Goal: Information Seeking & Learning: Compare options

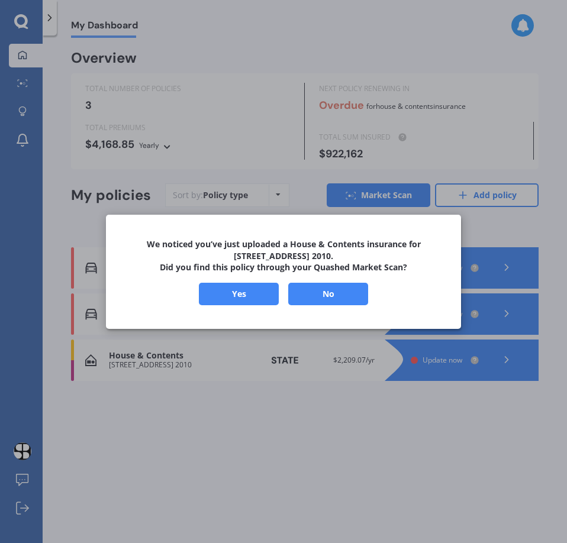
click at [243, 297] on button "Yes" at bounding box center [239, 293] width 80 height 22
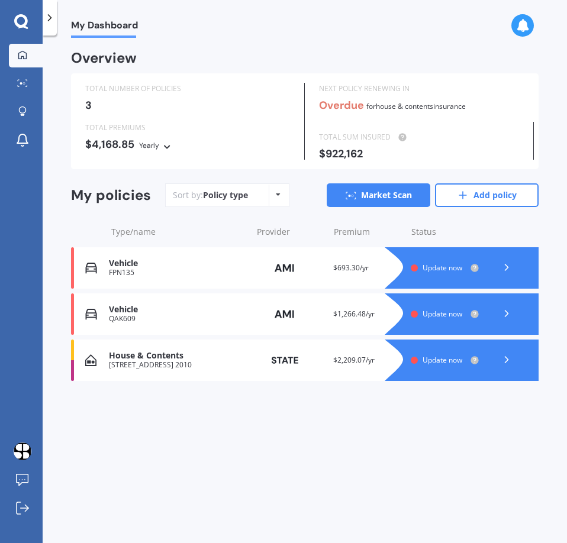
click at [434, 360] on span "Update now" at bounding box center [443, 360] width 40 height 10
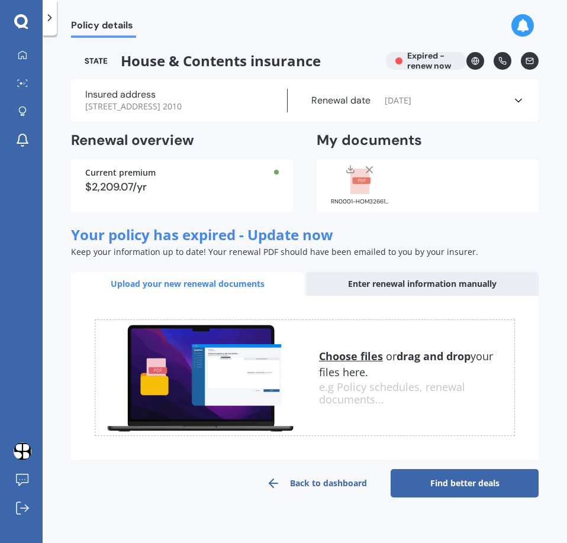
click at [362, 195] on rect at bounding box center [359, 182] width 19 height 26
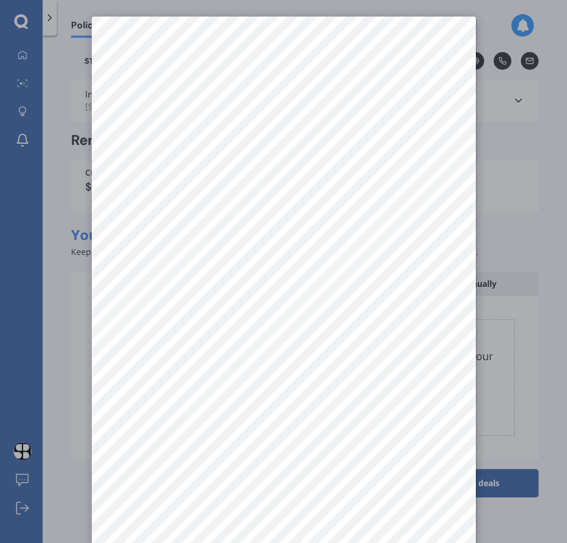
click at [495, 201] on div at bounding box center [283, 271] width 567 height 543
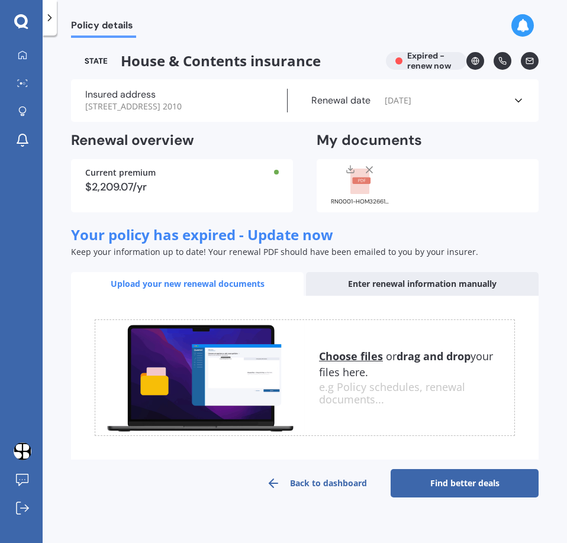
click at [402, 296] on div "Enter renewal information manually" at bounding box center [422, 284] width 233 height 24
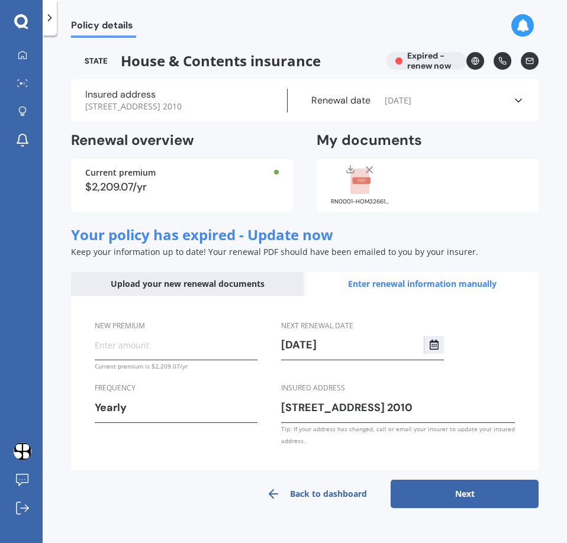
click at [174, 296] on div "Upload your new renewal documents" at bounding box center [187, 284] width 233 height 24
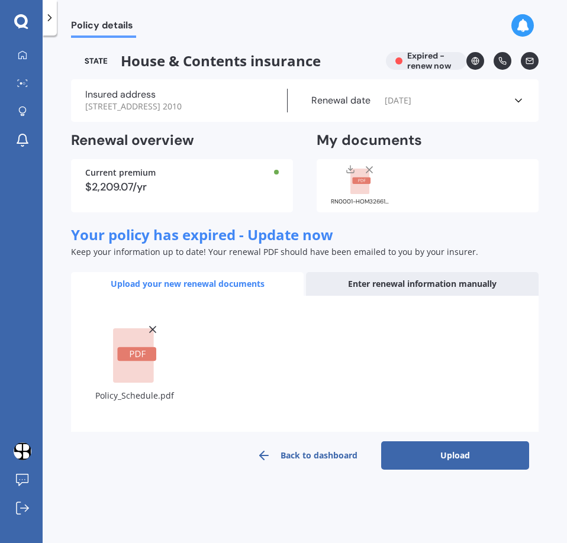
click at [442, 461] on button "Upload" at bounding box center [455, 456] width 148 height 28
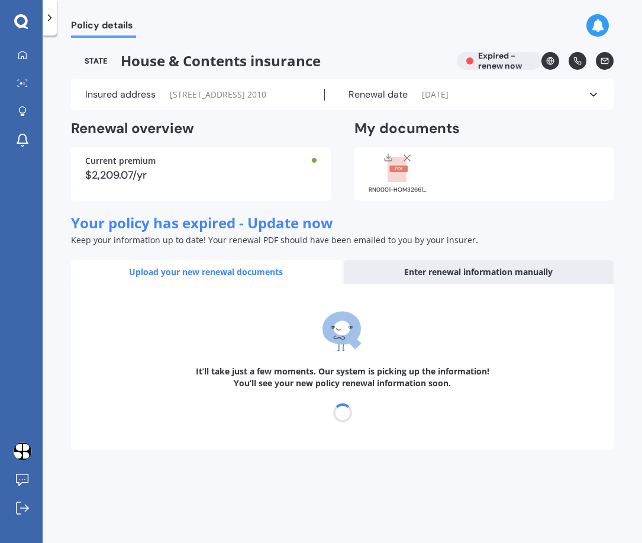
select select "20"
select select "08"
select select "2026"
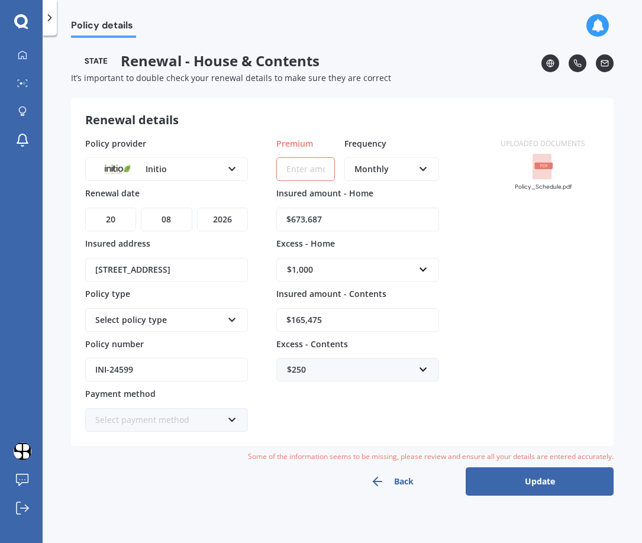
click at [317, 172] on input "Premium" at bounding box center [305, 169] width 59 height 24
paste input "$229.07"
type input "$229.07"
drag, startPoint x: 349, startPoint y: 223, endPoint x: 266, endPoint y: 221, distance: 83.5
click at [266, 221] on div "Policy provider Initio AA AMI AMP ANZ ASB Ando BNZ Co-Operative Bank FMG Initio…" at bounding box center [285, 284] width 401 height 295
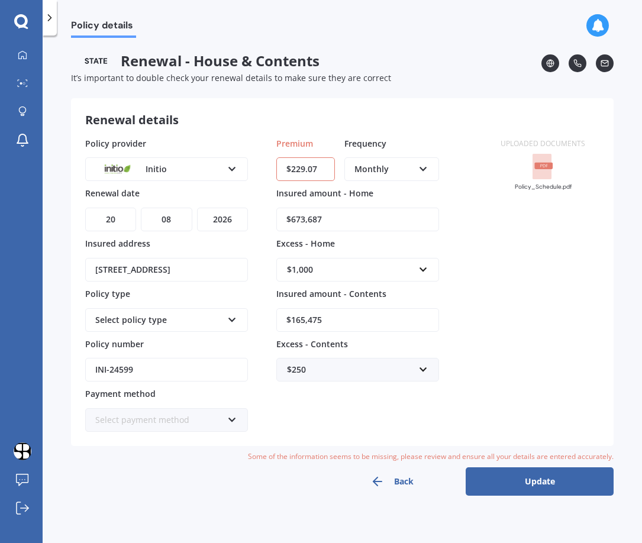
paste input "740,000"
type input "$740,000"
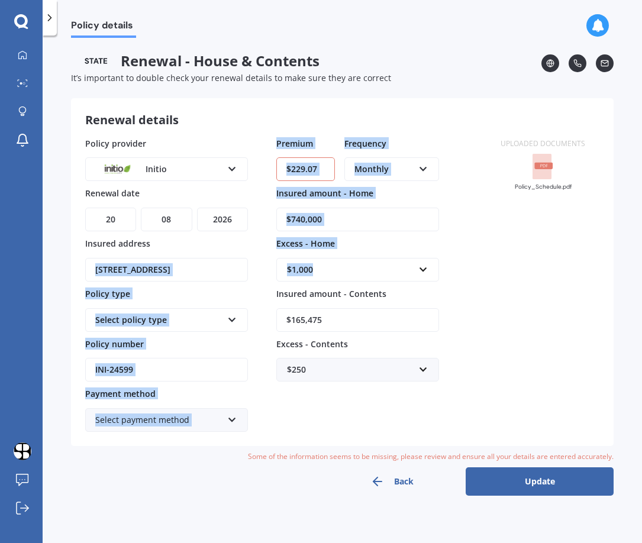
drag, startPoint x: 363, startPoint y: 273, endPoint x: 258, endPoint y: 274, distance: 104.8
click at [229, 273] on div "Policy provider Initio AA AMI AMP ANZ ASB Ando BNZ Co-Operative Bank FMG Initio…" at bounding box center [285, 284] width 401 height 295
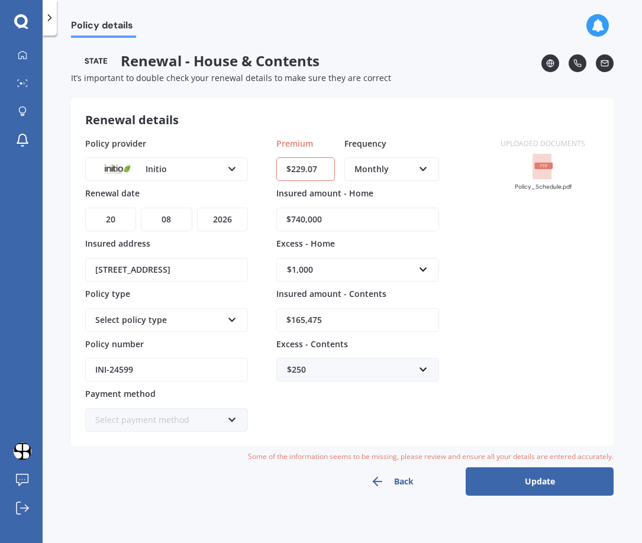
click at [432, 271] on div "$1,000 $300 $400 $500 $750 $1,000 $2,000 $2,500" at bounding box center [357, 270] width 163 height 24
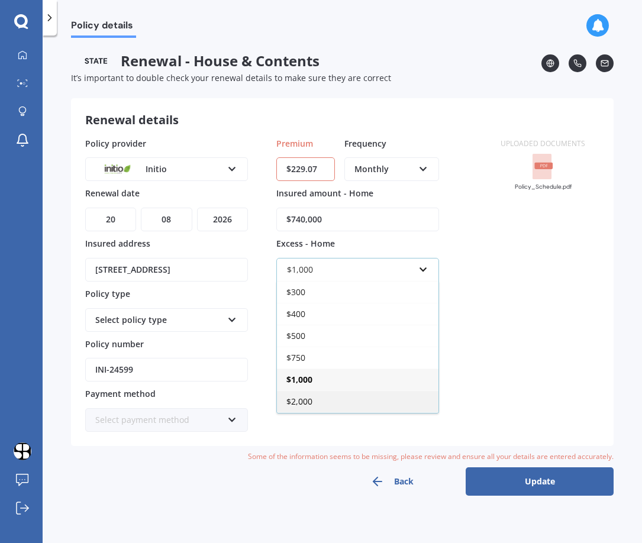
click at [310, 397] on span "$2,000" at bounding box center [299, 401] width 26 height 11
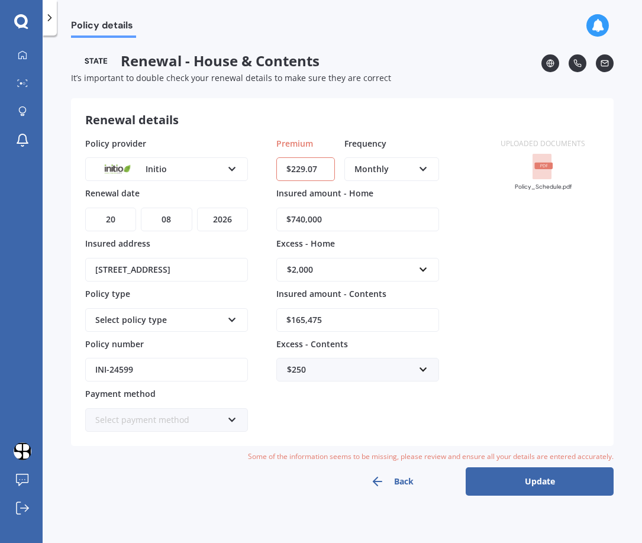
click at [500, 319] on div "Uploaded documents Policy_Schedule.pdf" at bounding box center [543, 284] width 113 height 295
drag, startPoint x: 342, startPoint y: 324, endPoint x: 229, endPoint y: 329, distance: 113.2
click at [229, 329] on div "Policy provider Initio AA AMI AMP ANZ ASB Ando BNZ Co-Operative Bank FMG Initio…" at bounding box center [285, 284] width 401 height 295
type input "$90,000"
click at [420, 366] on input "text" at bounding box center [354, 370] width 152 height 22
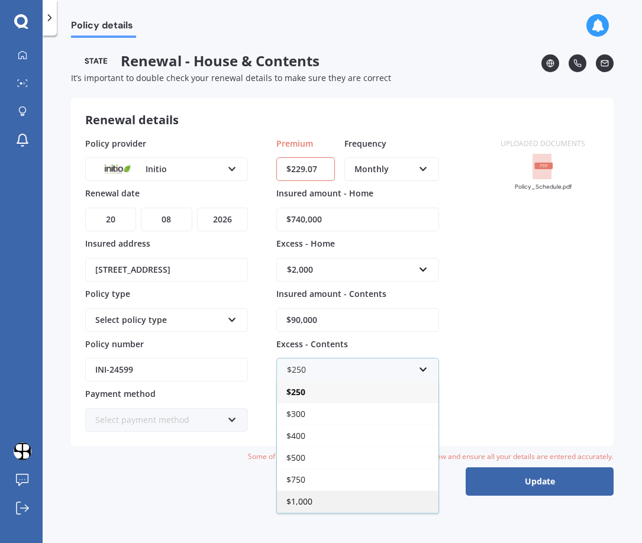
click at [326, 495] on div "$1,000" at bounding box center [358, 502] width 162 height 22
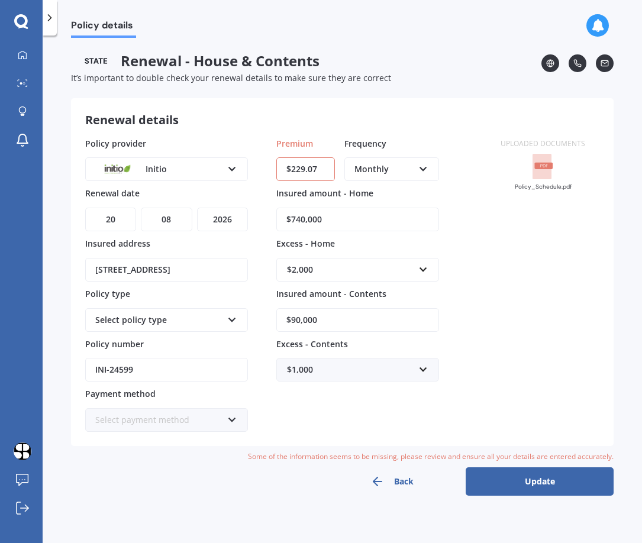
click at [226, 323] on div "Select policy type Home and Contents" at bounding box center [166, 320] width 163 height 24
click at [156, 343] on span "Home and Contents" at bounding box center [135, 342] width 79 height 11
click at [290, 170] on input "$229.07" at bounding box center [305, 169] width 59 height 24
click at [527, 479] on button "Update" at bounding box center [540, 482] width 148 height 28
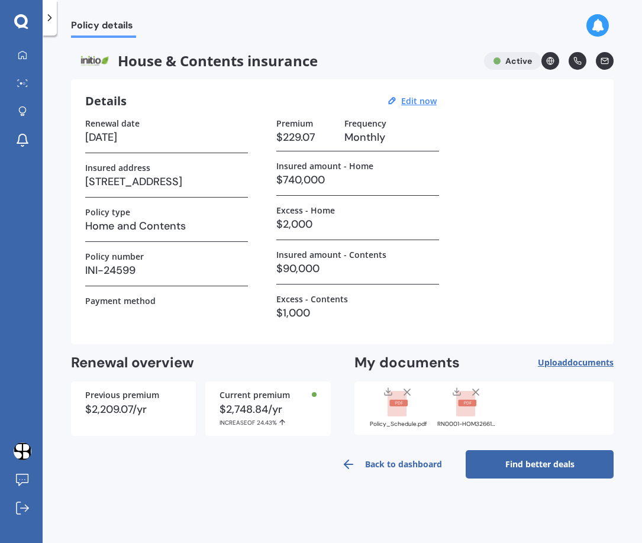
click at [565, 468] on link "Find better deals" at bounding box center [540, 464] width 148 height 28
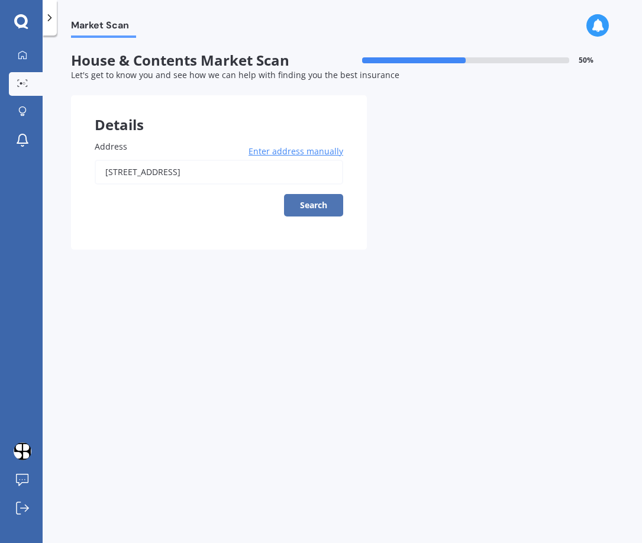
click at [314, 202] on button "Search" at bounding box center [313, 205] width 59 height 22
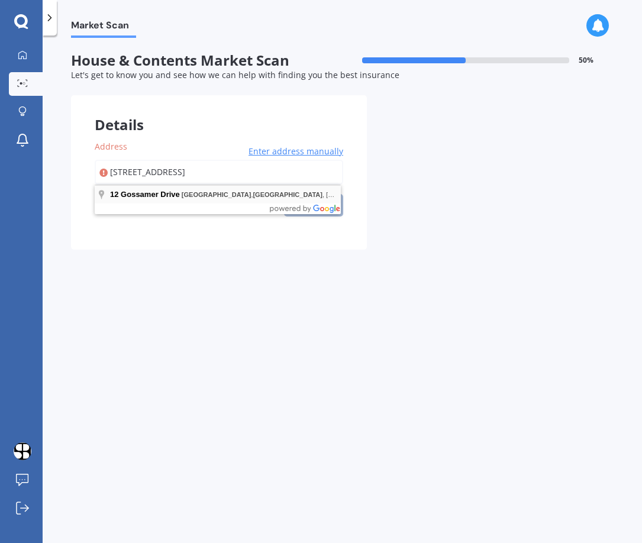
drag, startPoint x: 308, startPoint y: 172, endPoint x: 183, endPoint y: 191, distance: 126.8
click at [183, 191] on body "My Dashboard Market Scan Explore insurance Notifications [PERSON_NAME] Submit f…" at bounding box center [321, 271] width 642 height 543
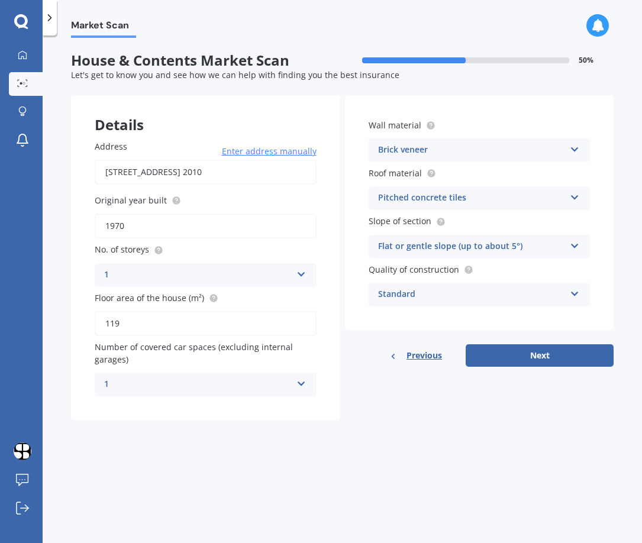
click at [187, 172] on input "[STREET_ADDRESS] 2010" at bounding box center [206, 172] width 222 height 25
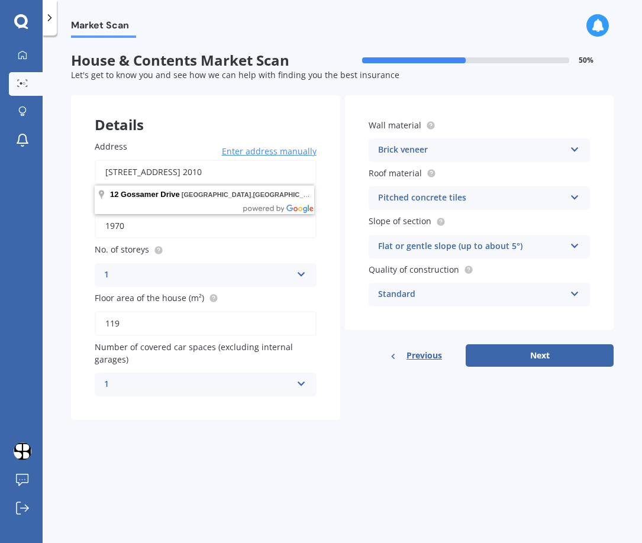
scroll to position [0, 11]
drag, startPoint x: 309, startPoint y: 171, endPoint x: 170, endPoint y: 175, distance: 139.2
click at [170, 175] on input "[STREET_ADDRESS] 2010" at bounding box center [206, 172] width 222 height 25
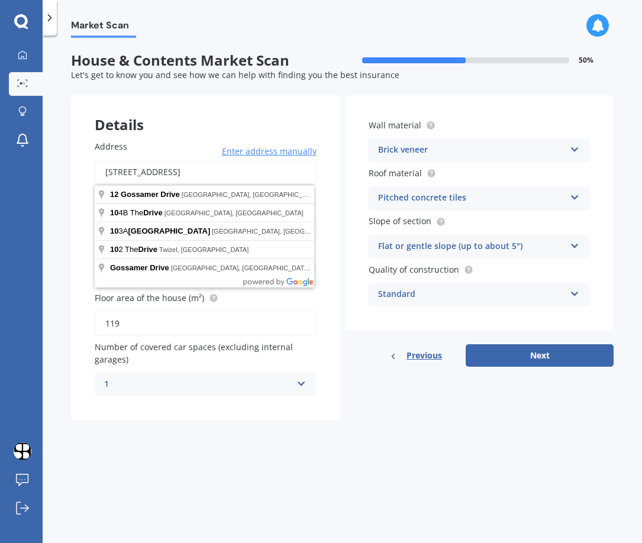
click at [200, 174] on input "[STREET_ADDRESS]" at bounding box center [206, 172] width 222 height 25
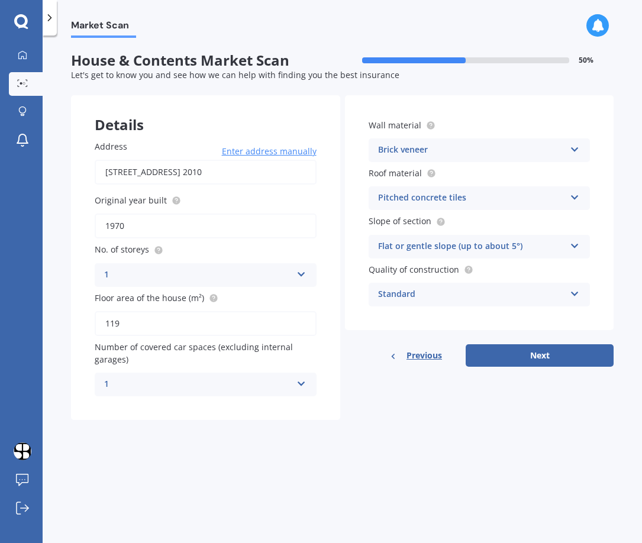
click at [298, 274] on icon at bounding box center [302, 272] width 10 height 8
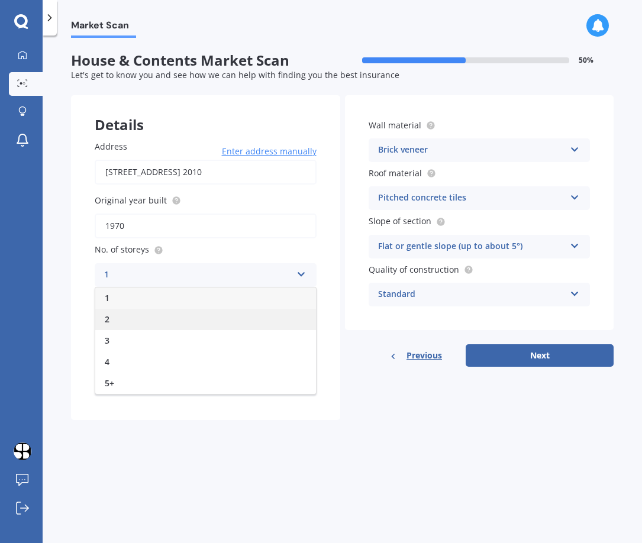
click at [248, 311] on div "2" at bounding box center [205, 319] width 221 height 21
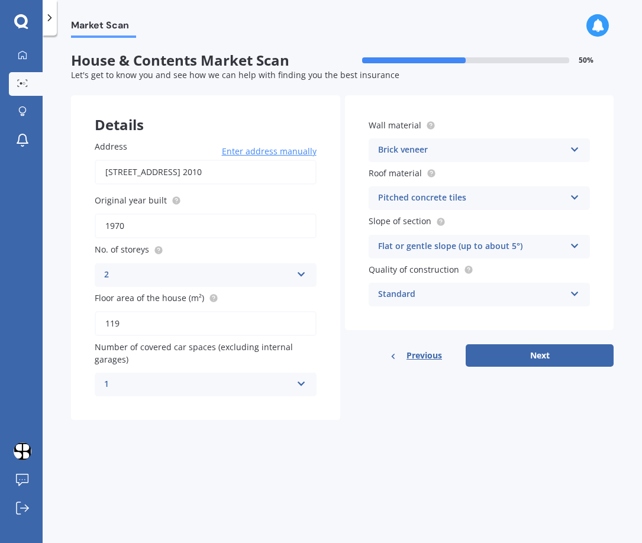
click at [300, 382] on icon at bounding box center [302, 382] width 10 height 8
click at [326, 383] on div "Address [STREET_ADDRESS] 2010 Enter address manually Search Original year built…" at bounding box center [205, 269] width 269 height 304
click at [415, 157] on div "Brick veneer" at bounding box center [472, 150] width 188 height 14
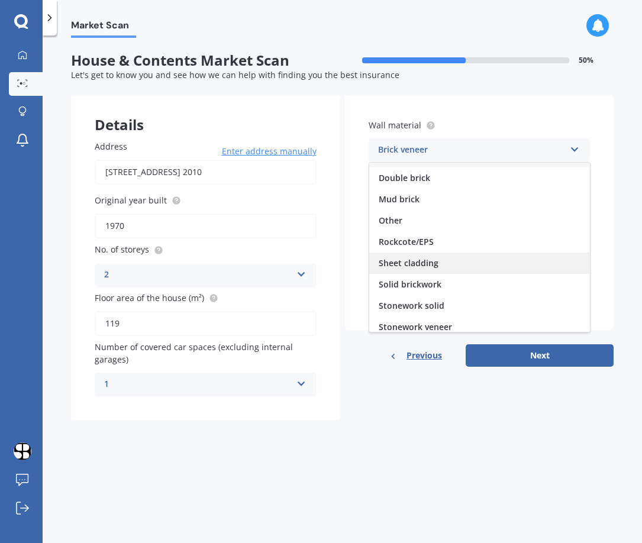
scroll to position [108, 0]
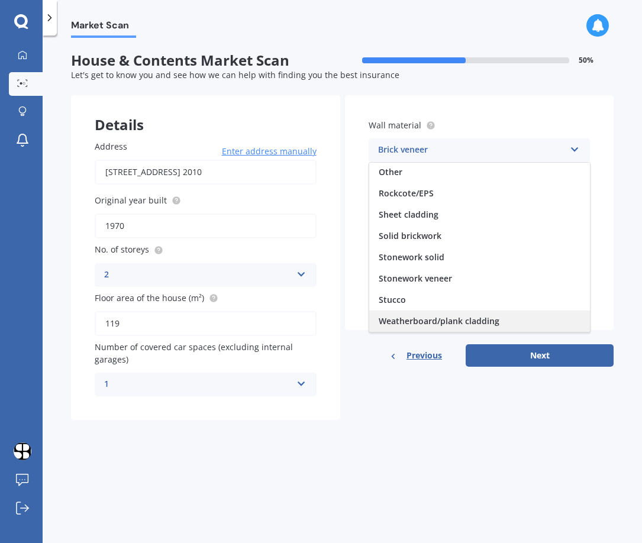
click at [487, 318] on span "Weatherboard/plank cladding" at bounding box center [439, 320] width 121 height 11
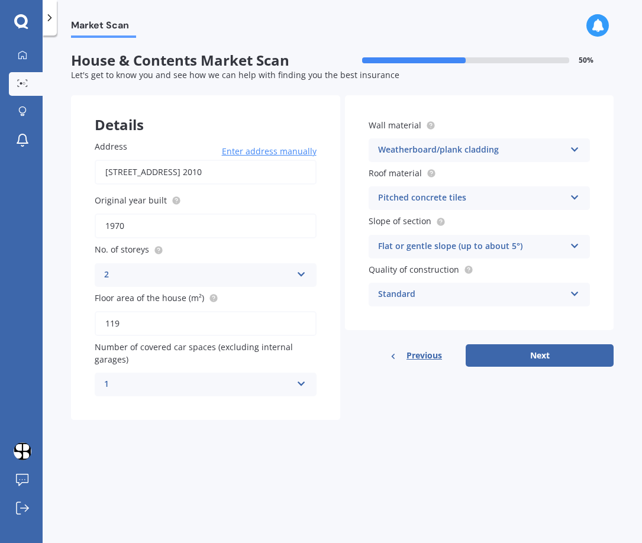
click at [566, 199] on icon at bounding box center [575, 195] width 10 height 8
click at [312, 168] on input "[STREET_ADDRESS] 2010" at bounding box center [206, 172] width 222 height 25
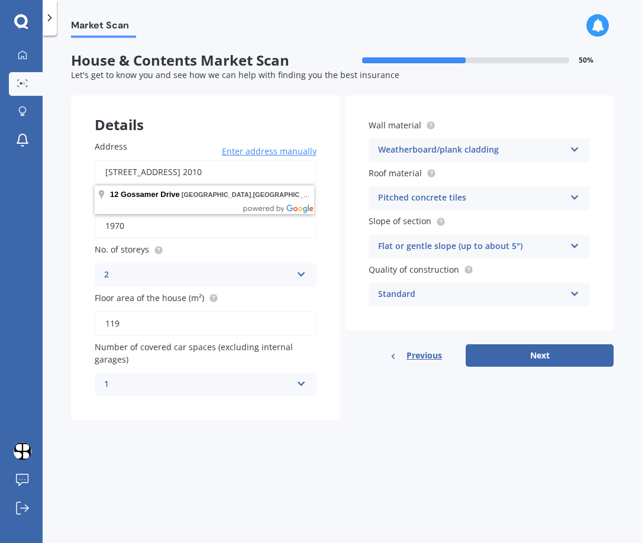
click at [112, 175] on input "[STREET_ADDRESS] 2010" at bounding box center [206, 172] width 222 height 25
click at [114, 175] on input "[STREET_ADDRESS] 2010" at bounding box center [206, 172] width 222 height 25
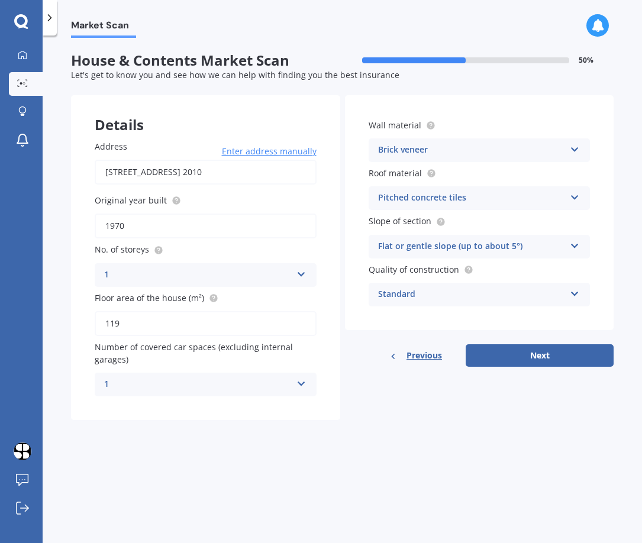
click at [291, 172] on input "[STREET_ADDRESS] 2010" at bounding box center [206, 172] width 222 height 25
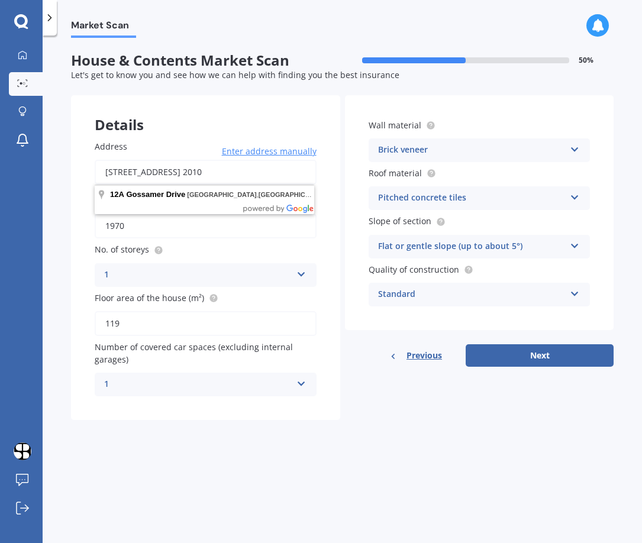
click at [117, 176] on input "[STREET_ADDRESS] 2010" at bounding box center [206, 172] width 222 height 25
click at [120, 175] on input "[STREET_ADDRESS] 2010" at bounding box center [206, 172] width 222 height 25
click button "Search" at bounding box center [0, 0] width 0 height 0
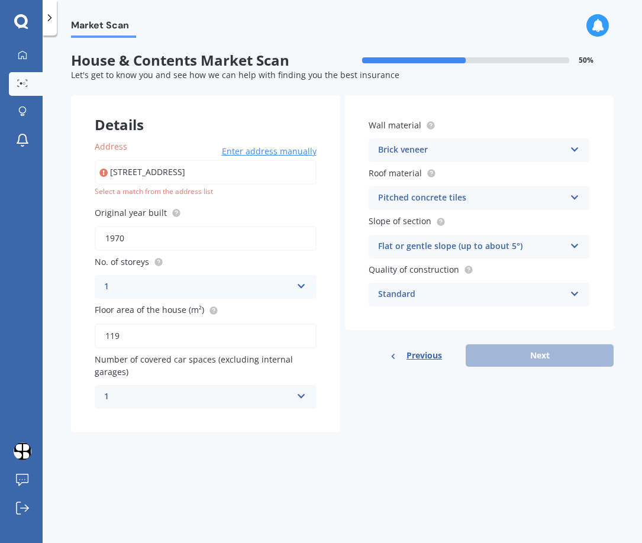
type input "[STREET_ADDRESS] 2010"
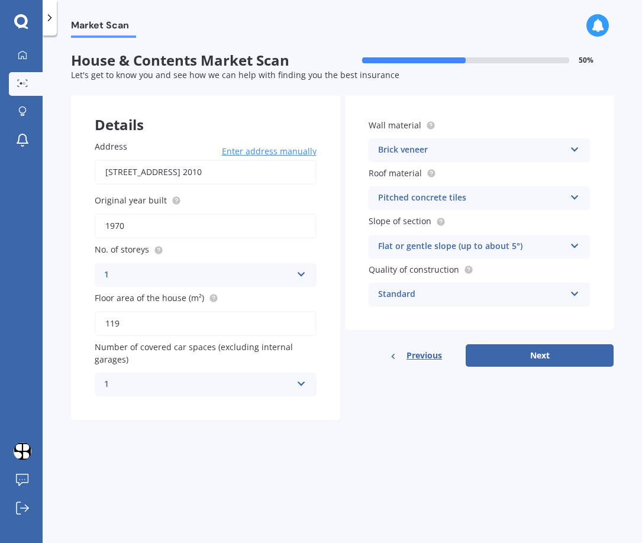
click at [300, 281] on div "1 1 2 3 4 5+" at bounding box center [206, 275] width 222 height 24
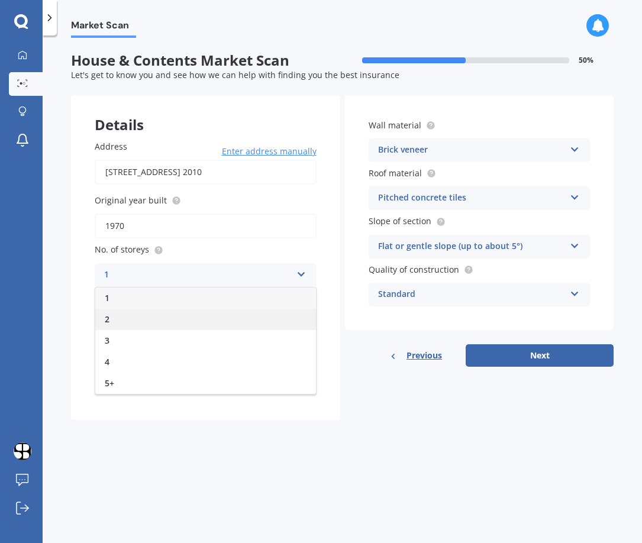
click at [236, 310] on div "2" at bounding box center [205, 319] width 221 height 21
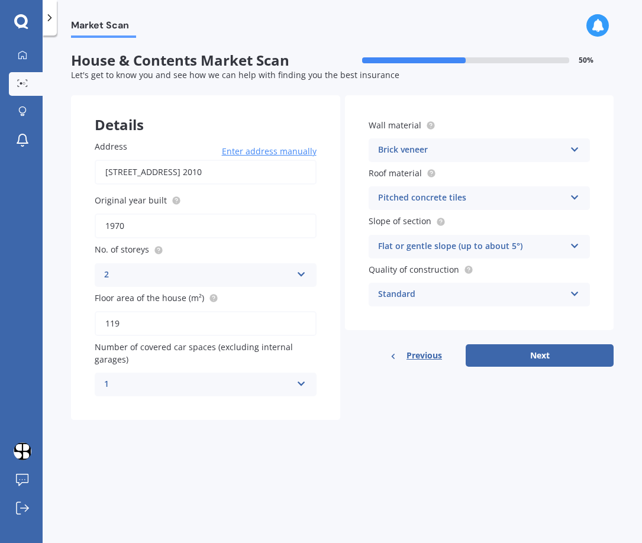
click at [297, 379] on icon at bounding box center [302, 382] width 10 height 8
click at [523, 150] on div "Brick veneer" at bounding box center [472, 150] width 188 height 14
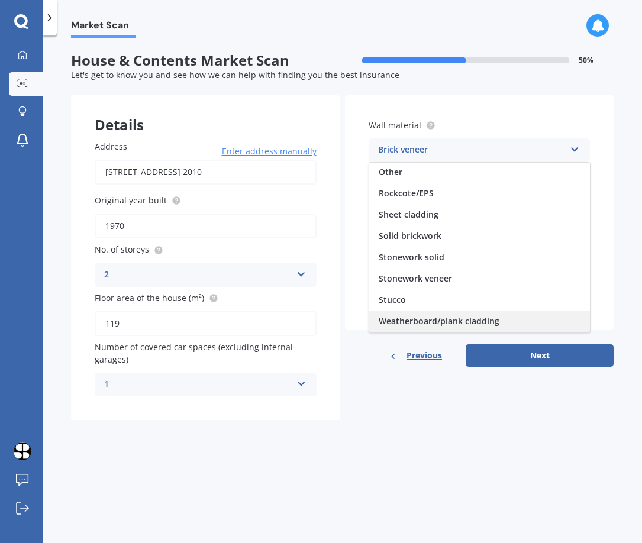
click at [476, 315] on span "Weatherboard/plank cladding" at bounding box center [439, 320] width 121 height 11
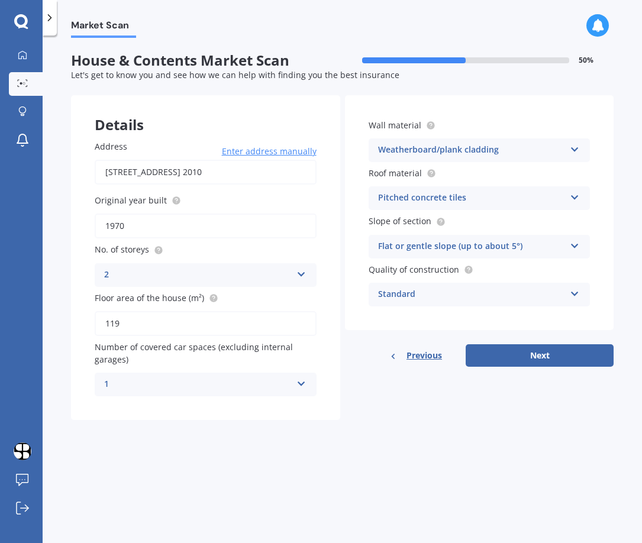
click at [544, 198] on div "Pitched concrete tiles" at bounding box center [472, 198] width 188 height 14
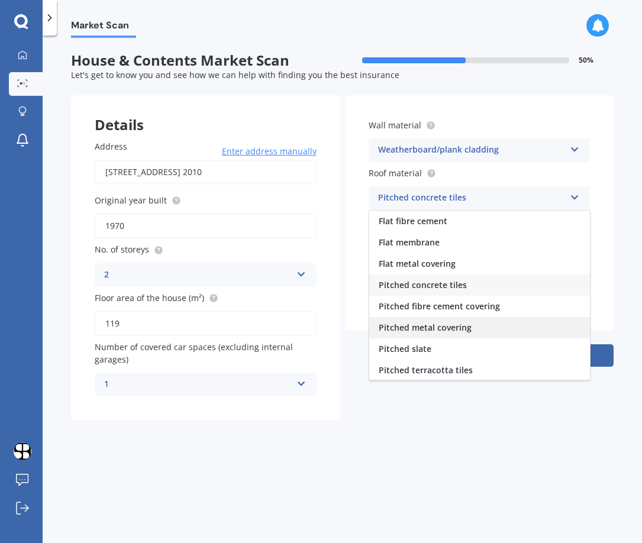
click at [515, 327] on div "Pitched metal covering" at bounding box center [479, 327] width 221 height 21
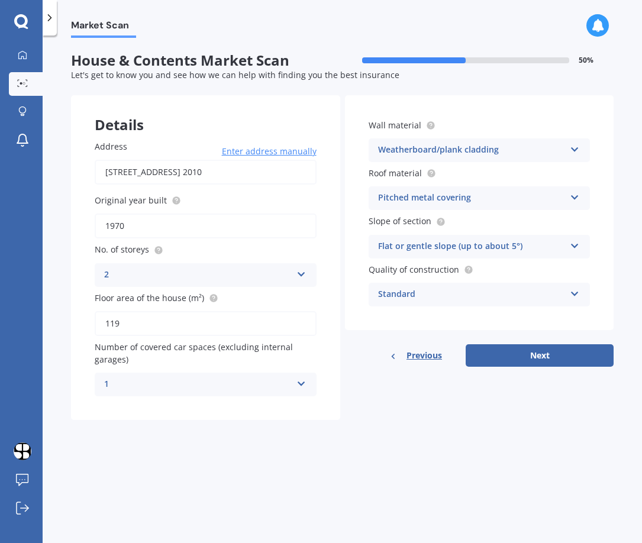
click at [472, 247] on div "Flat or gentle slope (up to about 5°)" at bounding box center [472, 247] width 188 height 14
click at [473, 269] on span "Flat or gentle slope (up to about 5°)" at bounding box center [451, 269] width 144 height 11
click at [500, 355] on button "Next" at bounding box center [540, 355] width 148 height 22
select select "26"
select select "10"
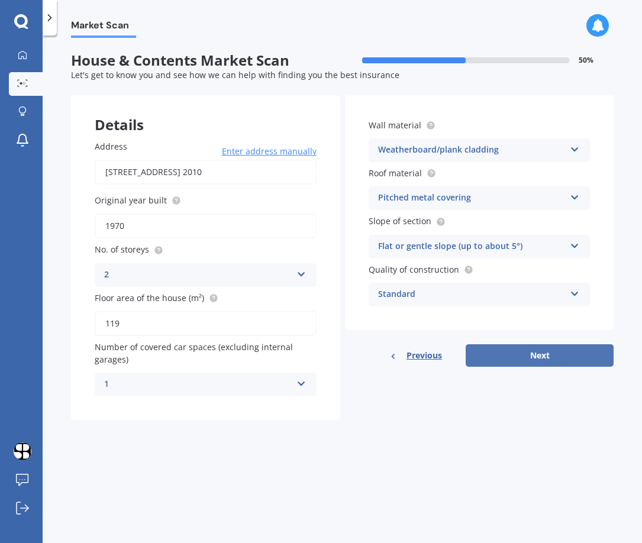
select select "1985"
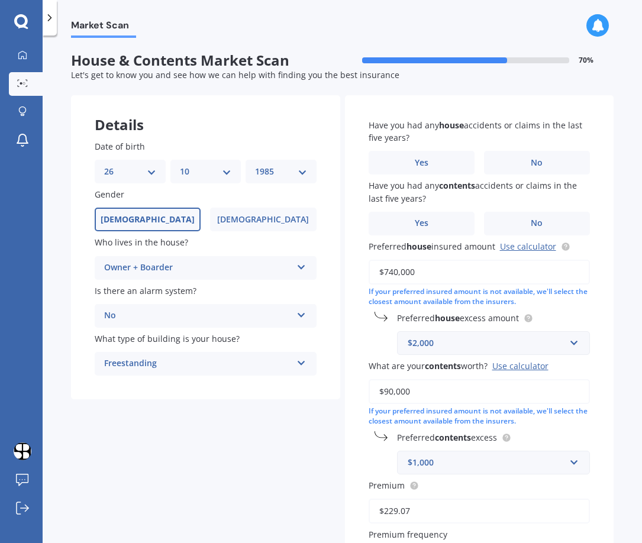
click at [245, 268] on div "Owner + Boarder" at bounding box center [198, 268] width 188 height 14
click at [557, 170] on label "No" at bounding box center [537, 163] width 106 height 24
click at [0, 0] on input "No" at bounding box center [0, 0] width 0 height 0
click at [533, 221] on span "No" at bounding box center [537, 223] width 12 height 10
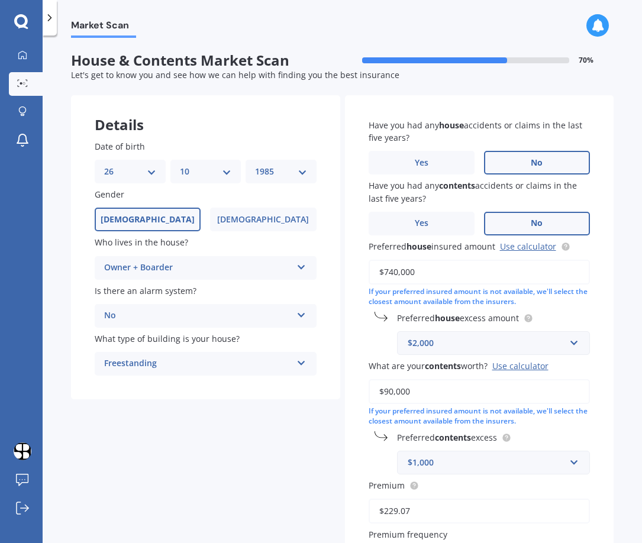
click at [0, 0] on input "No" at bounding box center [0, 0] width 0 height 0
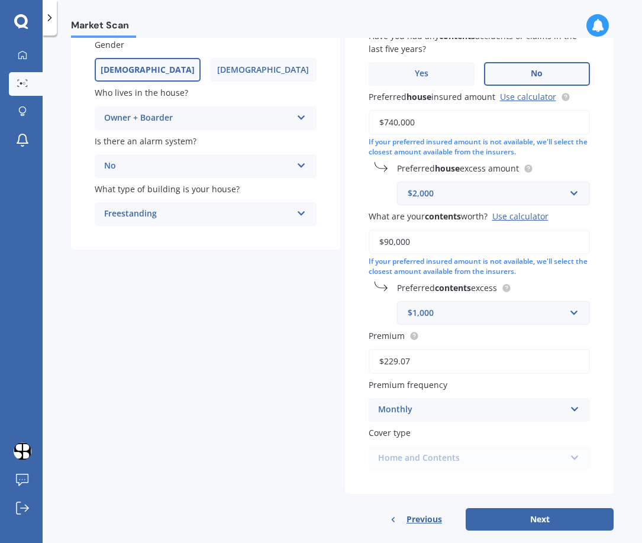
scroll to position [168, 0]
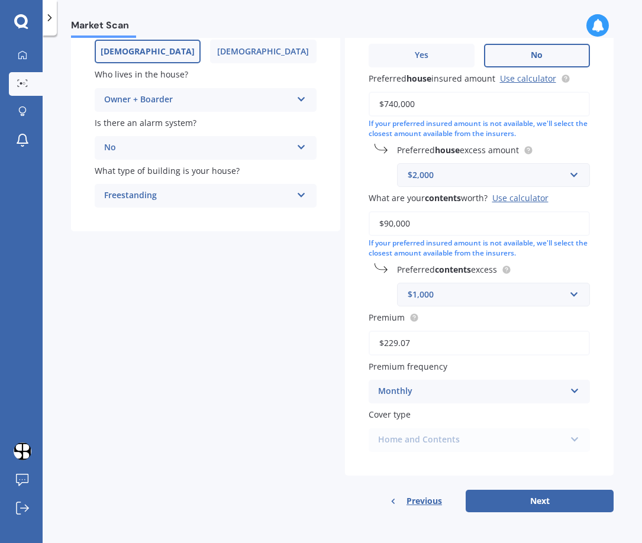
click at [566, 291] on div "$1,000 $250 $300 $400 $500 $750 $1,000 $2,000" at bounding box center [494, 295] width 194 height 24
click at [566, 313] on div "Market Scan House & Contents Market Scan 70 % Let's get to know you and see how…" at bounding box center [343, 292] width 600 height 508
click at [546, 504] on button "Next" at bounding box center [540, 501] width 148 height 22
select select "26"
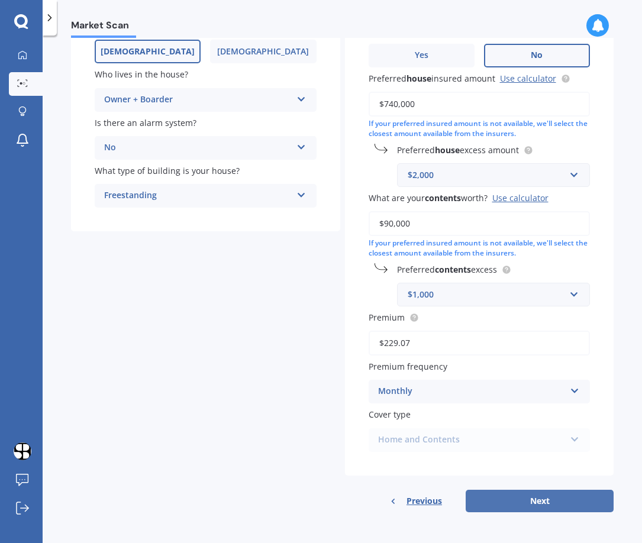
select select "10"
select select "1985"
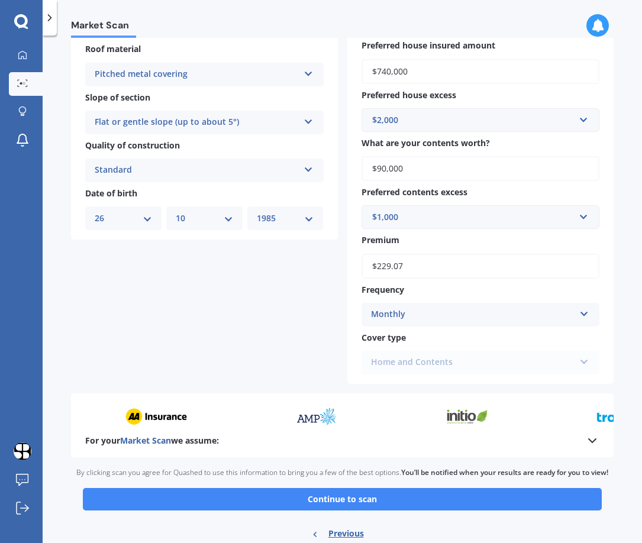
scroll to position [394, 0]
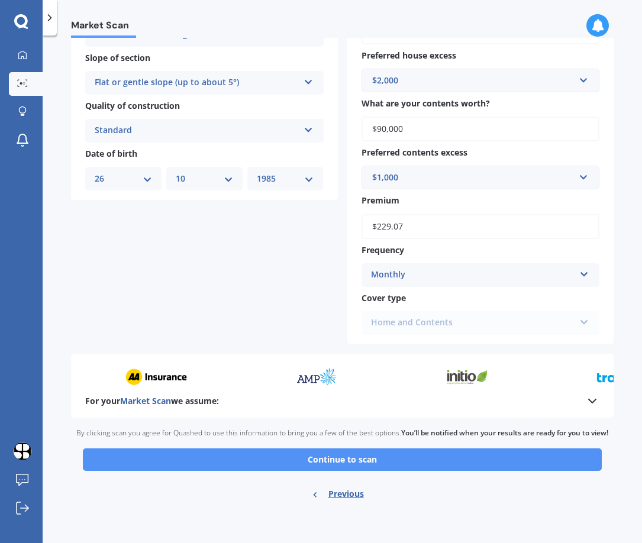
click at [333, 466] on button "Continue to scan" at bounding box center [342, 460] width 519 height 22
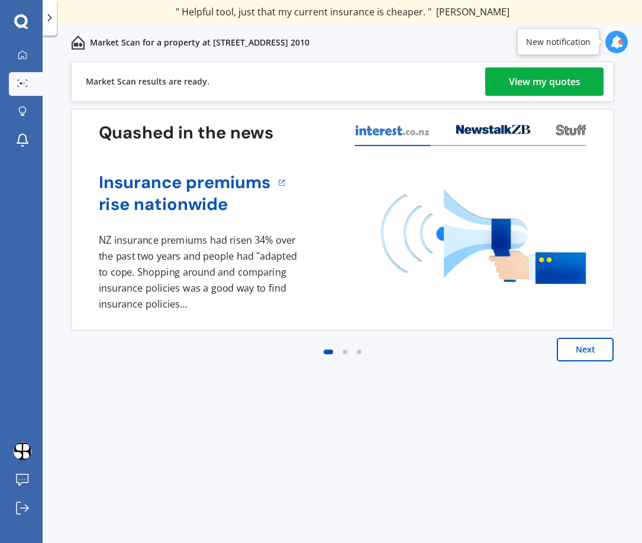
click at [513, 86] on div "View my quotes" at bounding box center [545, 81] width 72 height 28
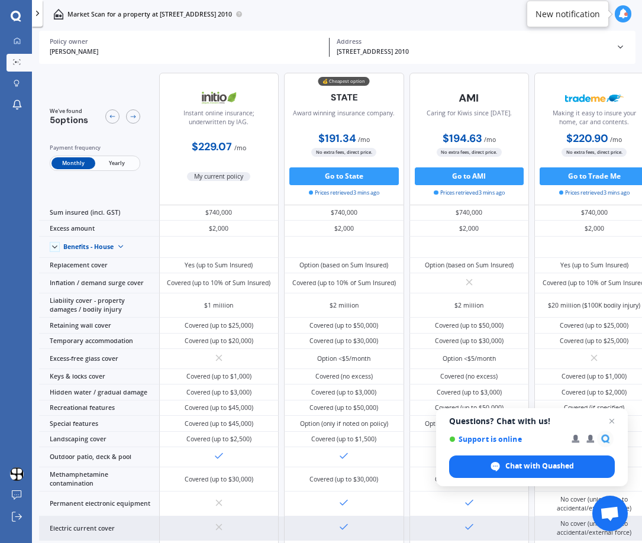
click at [433, 539] on div at bounding box center [470, 529] width 120 height 25
